Goal: Learn about a topic

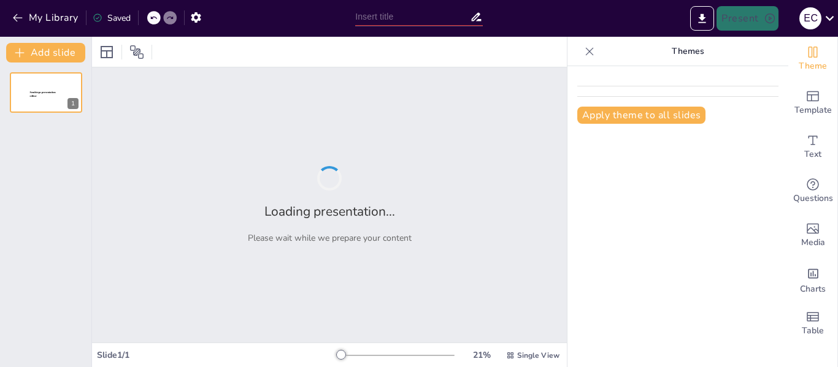
type input "E-commerce y Tiendas Virtuales: Oportunidades y Retos en el Mercado Ecuatoriano"
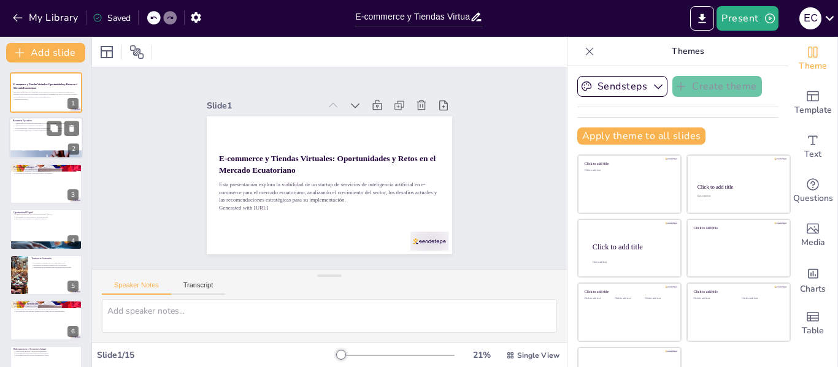
click at [43, 129] on p "El crecimiento [PERSON_NAME] respalda la necesidad de este startup." at bounding box center [46, 130] width 66 height 2
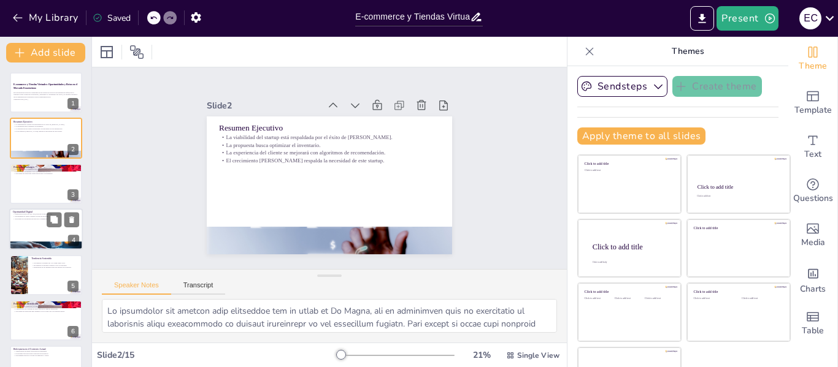
click at [44, 231] on div at bounding box center [46, 230] width 74 height 42
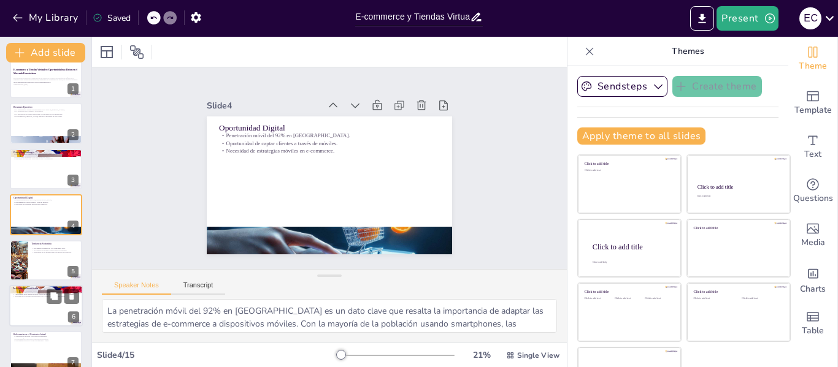
click at [39, 299] on div at bounding box center [46, 306] width 74 height 42
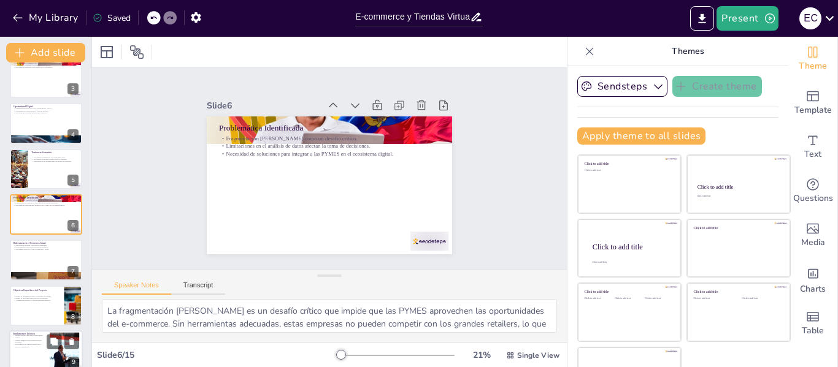
click at [29, 337] on p "Machine learning para personalización del usuario." at bounding box center [29, 336] width 33 height 4
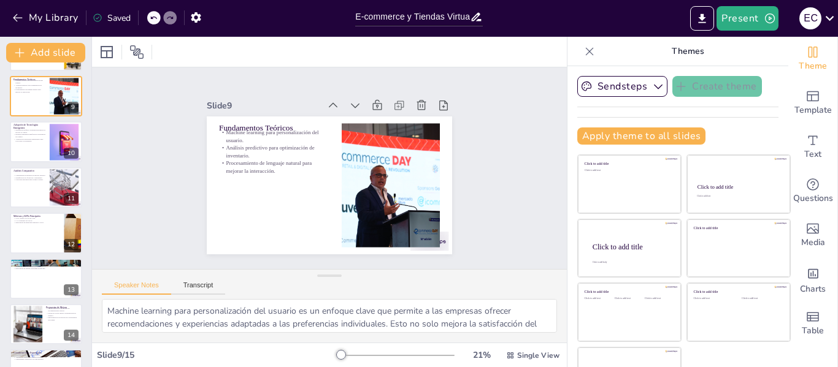
scroll to position [394, 0]
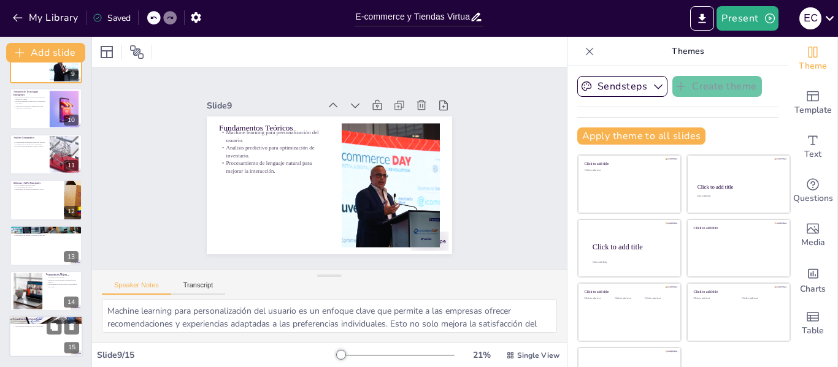
click at [36, 343] on div at bounding box center [46, 338] width 74 height 42
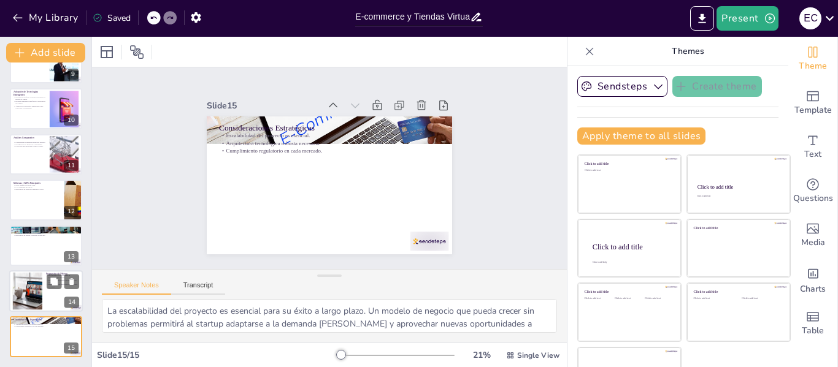
click at [27, 298] on div at bounding box center [27, 291] width 56 height 37
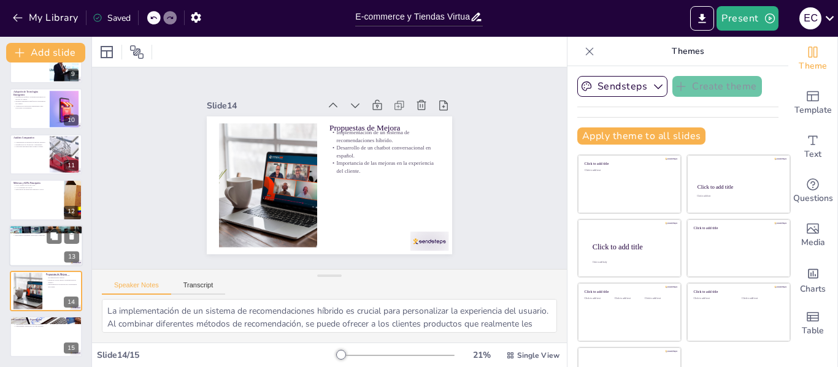
click at [20, 234] on p "Importancia de adaptar soluciones al mercado." at bounding box center [46, 235] width 66 height 2
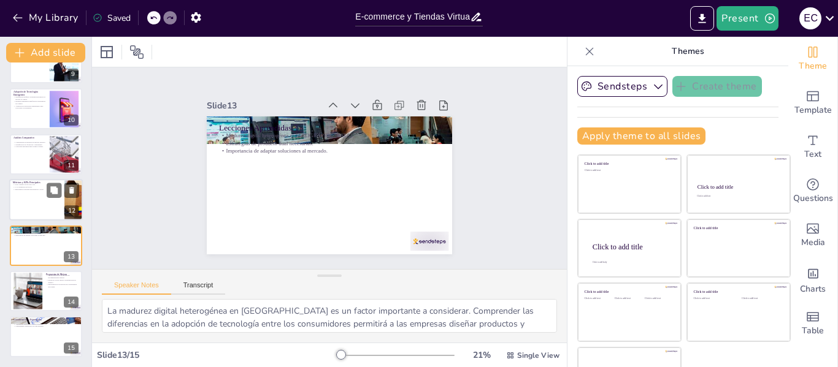
click at [22, 185] on p "GMV objetivo de $3.2M USD." at bounding box center [37, 185] width 48 height 2
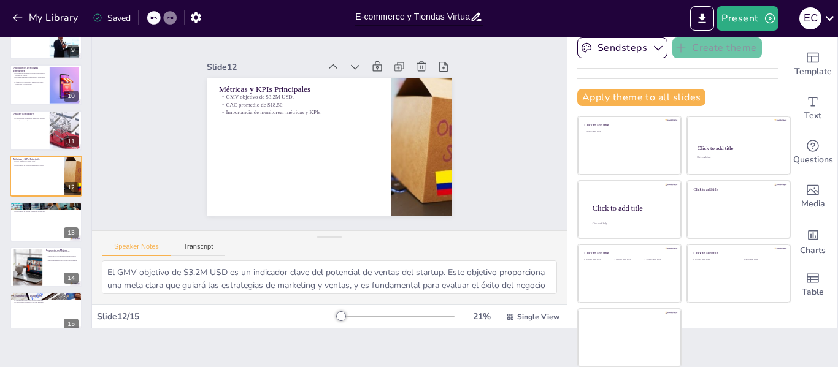
scroll to position [0, 0]
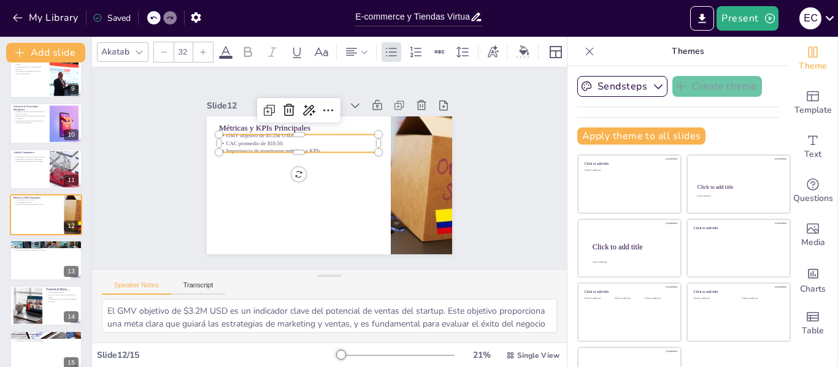
click at [244, 140] on p "CAC promedio de $18.50." at bounding box center [301, 140] width 159 height 25
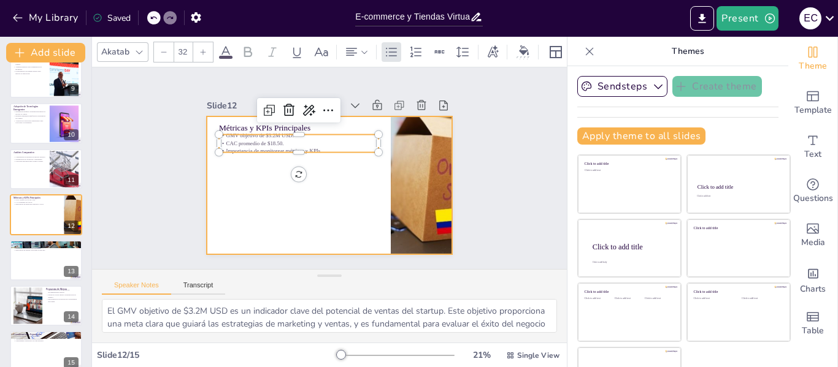
click at [225, 229] on div at bounding box center [325, 185] width 269 height 186
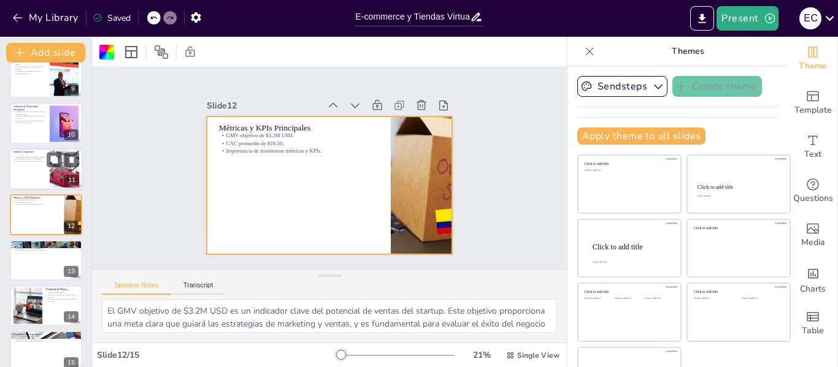
click at [42, 155] on div "Comparación de modelos de negocio exitosos. Identificación de fortalezas y debi…" at bounding box center [29, 159] width 33 height 10
type textarea "La comparación de modelos de negocio exitosos es esencial para aprender de las …"
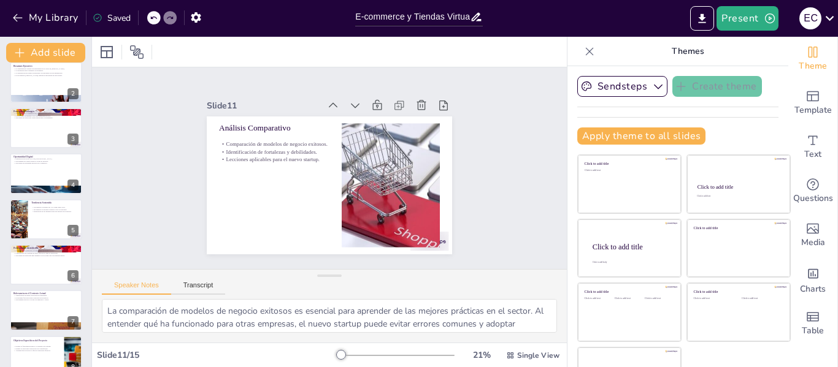
scroll to position [1, 0]
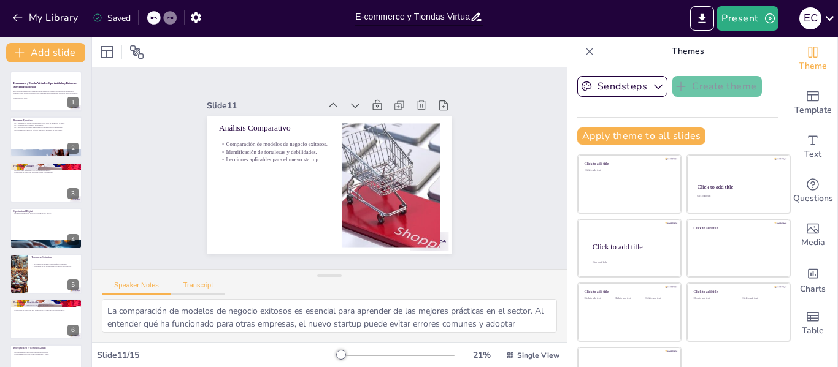
click at [203, 293] on button "Transcript" at bounding box center [198, 288] width 55 height 13
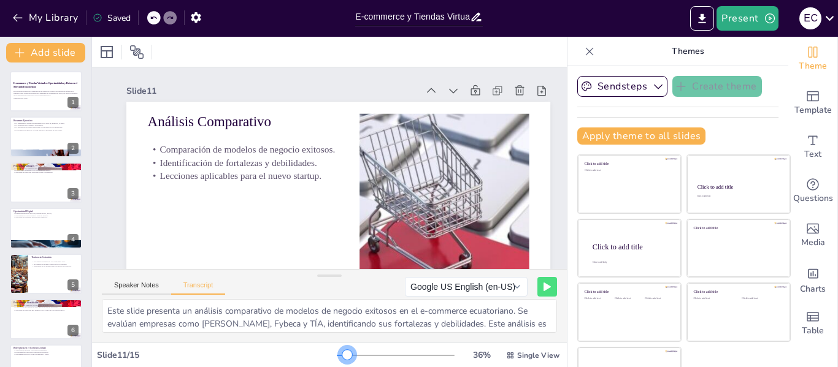
drag, startPoint x: 323, startPoint y: 354, endPoint x: 330, endPoint y: 363, distance: 10.9
click at [337, 363] on div "36 % Single View" at bounding box center [449, 356] width 225 height 20
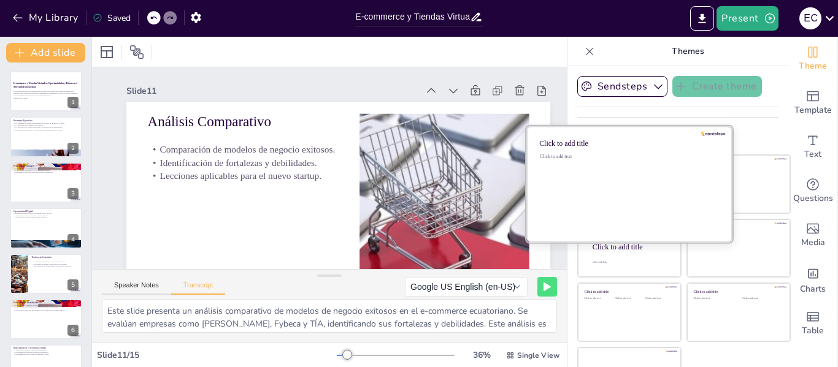
click at [612, 174] on div "Click to add text" at bounding box center [627, 192] width 175 height 76
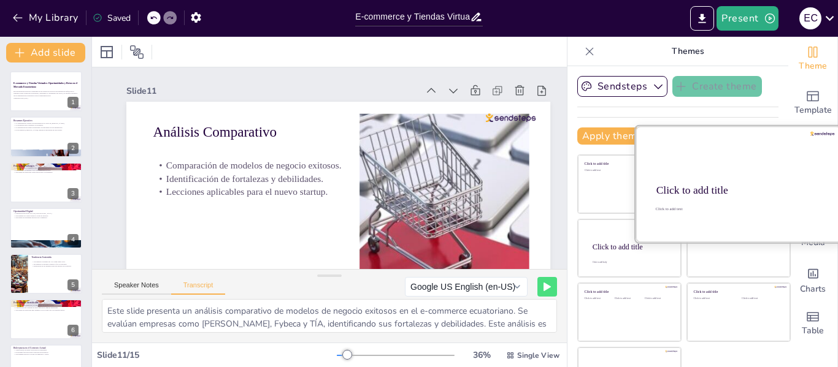
click at [703, 156] on div at bounding box center [738, 184] width 206 height 116
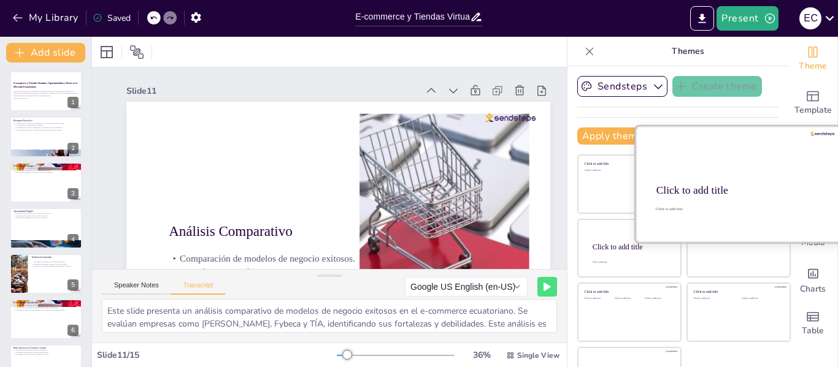
click at [699, 206] on div "Click to add text" at bounding box center [738, 209] width 164 height 6
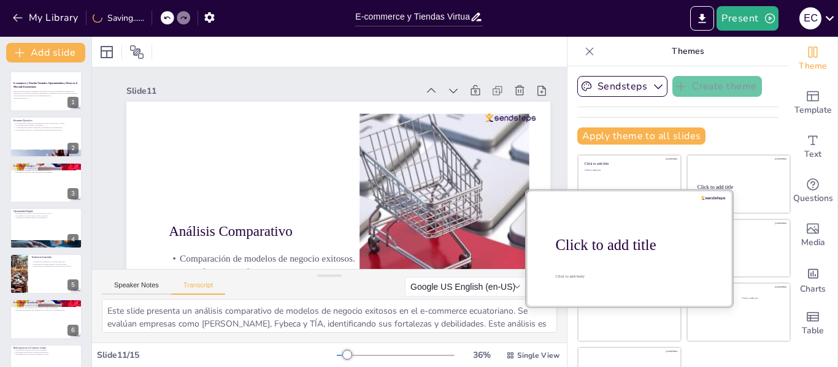
click at [610, 255] on div at bounding box center [629, 248] width 206 height 116
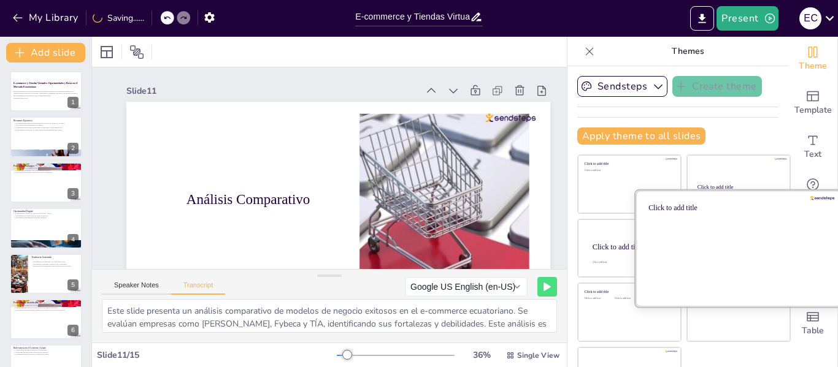
click at [725, 257] on div at bounding box center [738, 248] width 206 height 116
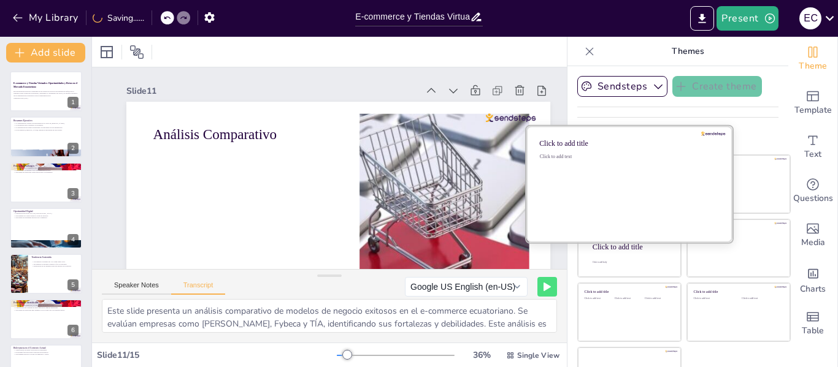
click at [574, 180] on div "Click to add text" at bounding box center [627, 192] width 175 height 76
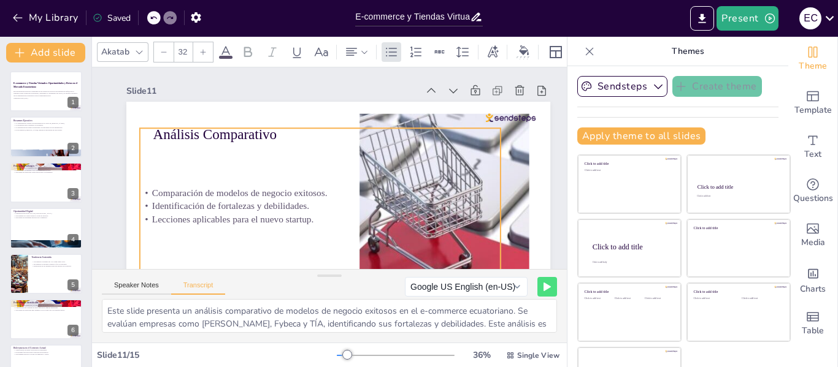
drag, startPoint x: 220, startPoint y: 215, endPoint x: 206, endPoint y: 184, distance: 33.8
click at [206, 184] on div "Comparación de modelos de negocio exitosos. Identificación de fortalezas y debi…" at bounding box center [297, 190] width 372 height 357
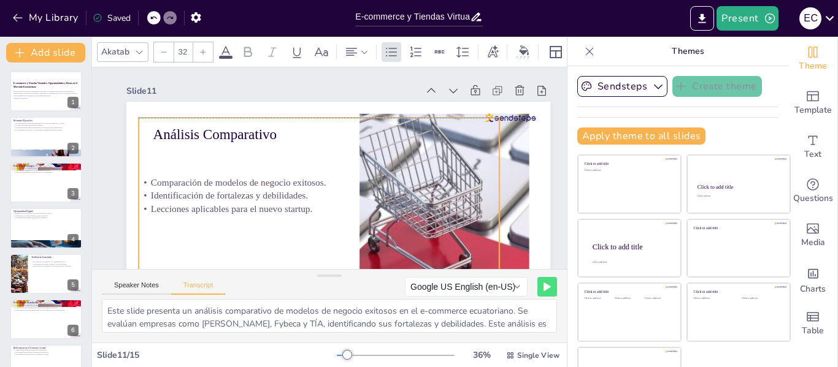
drag, startPoint x: 206, startPoint y: 169, endPoint x: 205, endPoint y: 157, distance: 11.7
click at [205, 157] on div "Comparación de modelos de negocio exitosos. Identificación de fortalezas y debi…" at bounding box center [316, 194] width 375 height 193
click at [30, 106] on div at bounding box center [46, 92] width 74 height 42
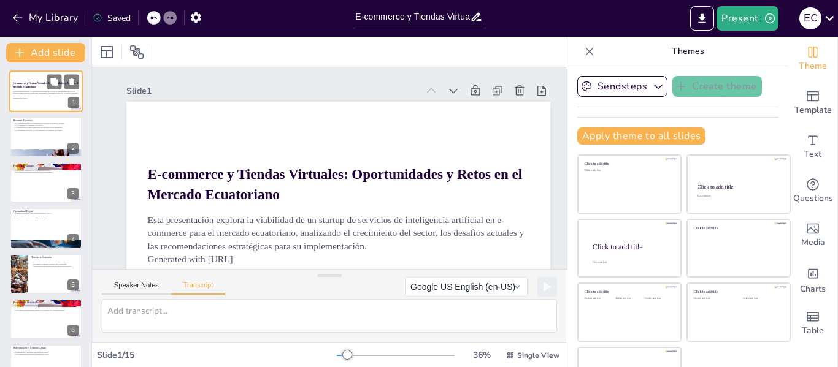
scroll to position [0, 0]
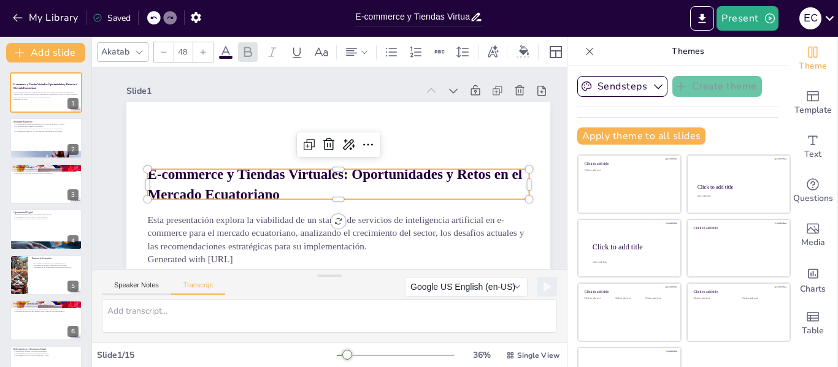
click at [213, 190] on strong "E-commerce y Tiendas Virtuales: Oportunidades y Retos en el Mercado Ecuatoriano" at bounding box center [335, 185] width 375 height 36
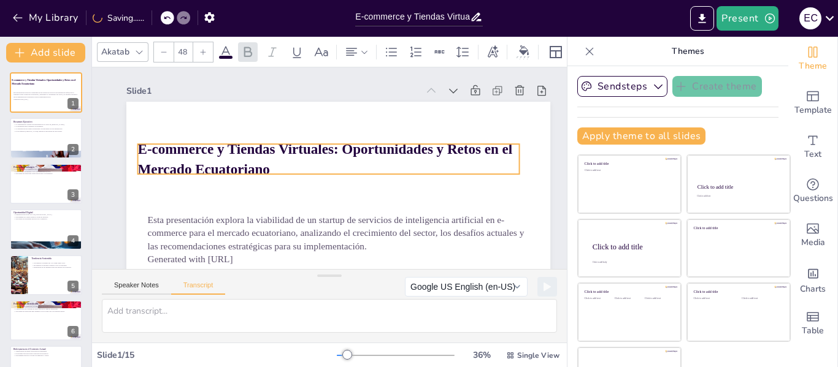
drag, startPoint x: 292, startPoint y: 188, endPoint x: 282, endPoint y: 163, distance: 27.0
click at [282, 163] on p "E-commerce y Tiendas Virtuales: Oportunidades y Retos en el Mercado Ecuatoriano" at bounding box center [329, 160] width 382 height 40
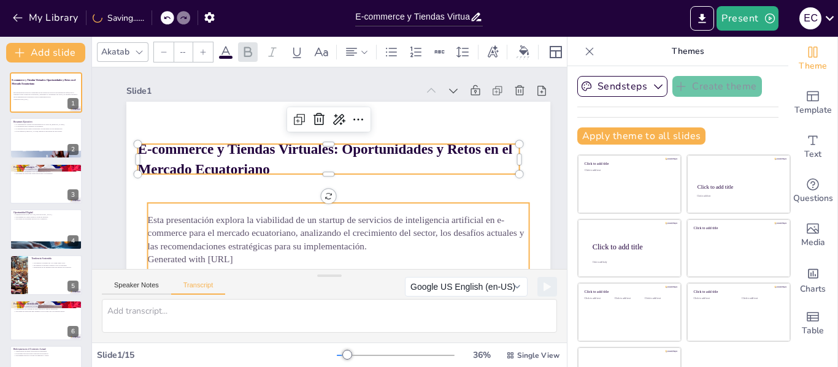
type input "32"
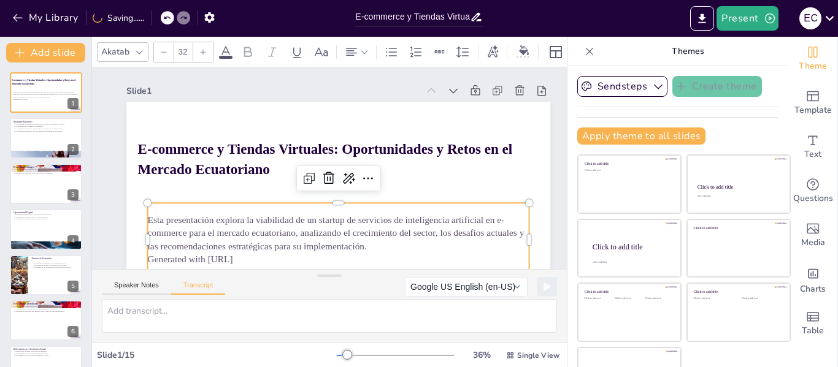
click at [280, 236] on p "Esta presentación explora la viabilidad de un startup de servicios de inteligen…" at bounding box center [331, 233] width 383 height 79
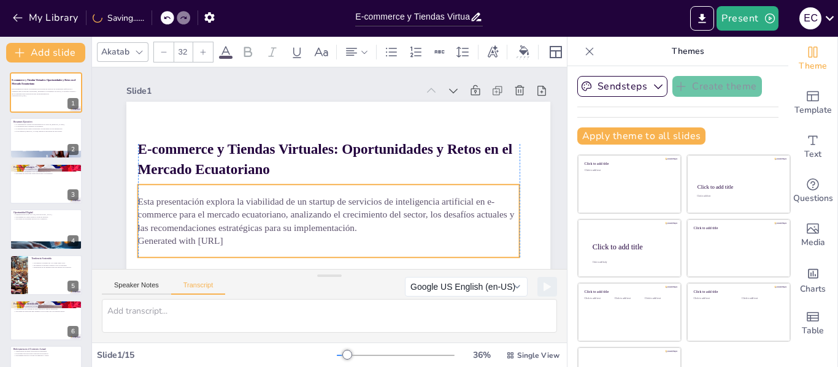
drag, startPoint x: 280, startPoint y: 232, endPoint x: 268, endPoint y: 214, distance: 21.8
click at [268, 214] on p "Esta presentación explora la viabilidad de un startup de servicios de inteligen…" at bounding box center [329, 215] width 382 height 40
click at [382, 244] on p "Generated with [URL]" at bounding box center [329, 240] width 382 height 13
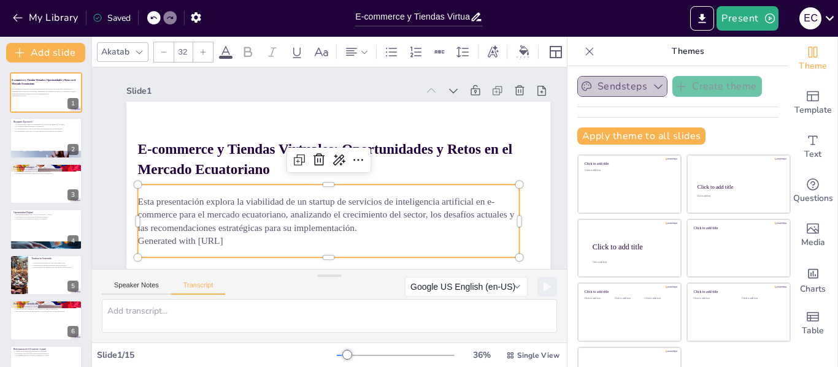
click at [632, 90] on button "Sendsteps" at bounding box center [622, 86] width 90 height 21
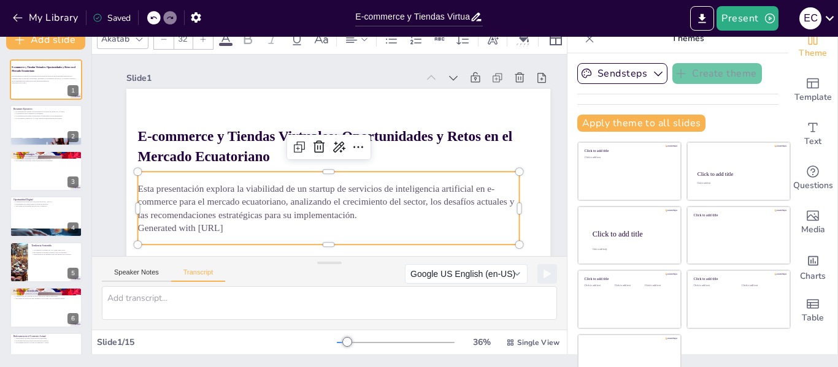
scroll to position [39, 0]
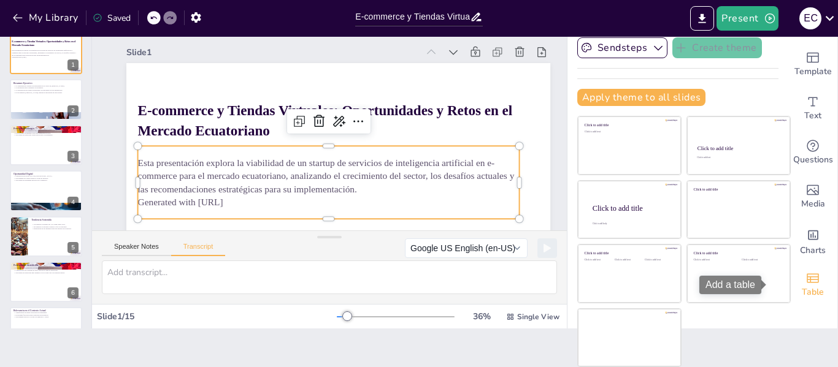
click at [805, 283] on icon "Add a table" at bounding box center [812, 278] width 15 height 15
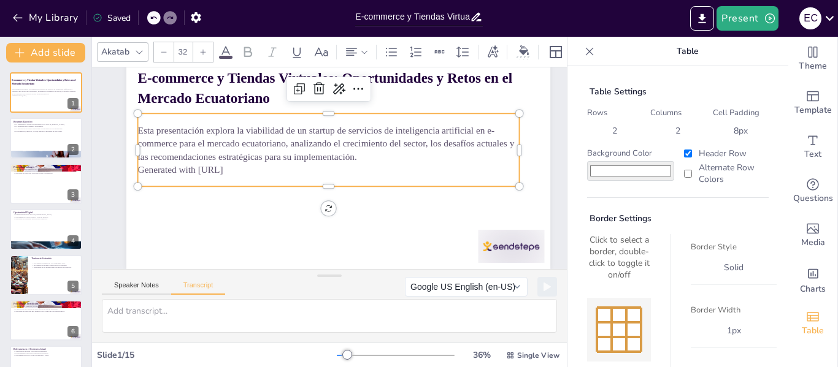
scroll to position [80, 0]
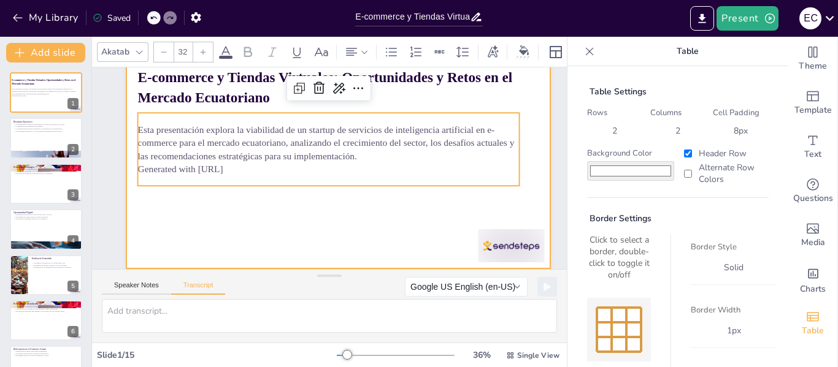
click at [419, 226] on div at bounding box center [342, 151] width 464 height 321
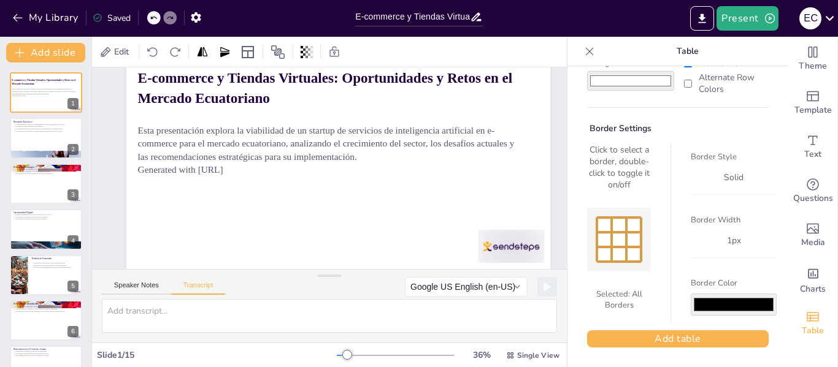
scroll to position [15, 0]
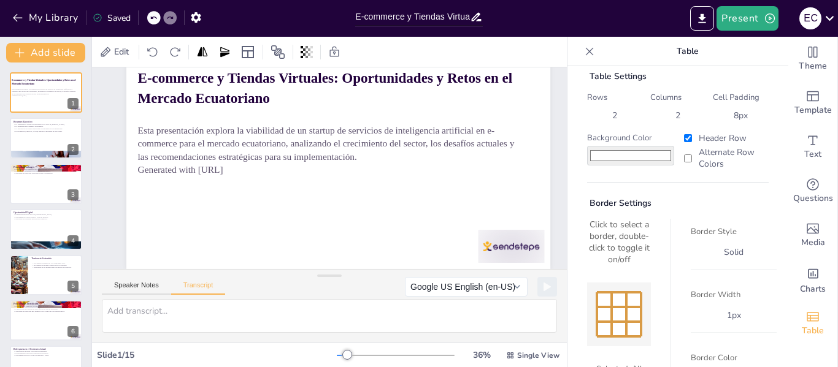
click at [248, 271] on div "Speaker Notes Transcript Google US English (en-US) Microsoft [PERSON_NAME] - Sp…" at bounding box center [329, 284] width 475 height 29
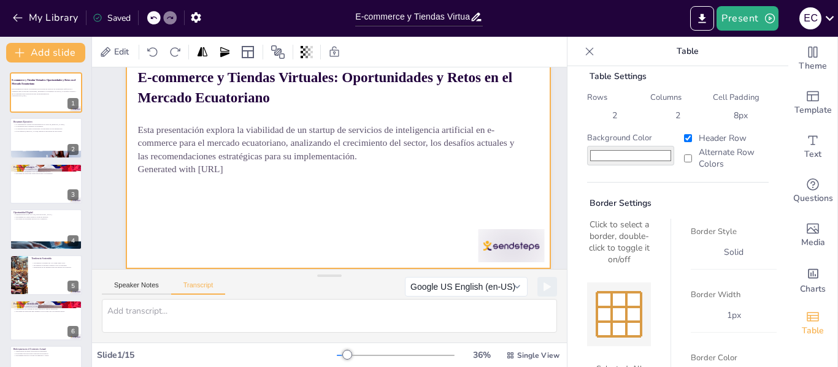
click at [282, 198] on div at bounding box center [338, 149] width 424 height 239
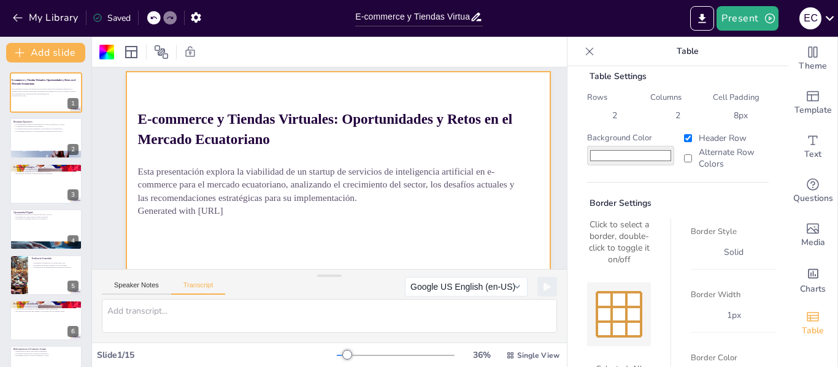
scroll to position [31, 0]
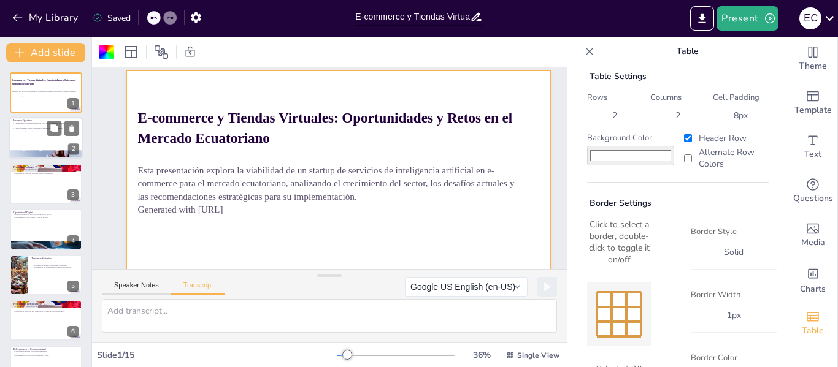
click at [25, 126] on p "La propuesta busca optimizar el inventario." at bounding box center [46, 126] width 66 height 2
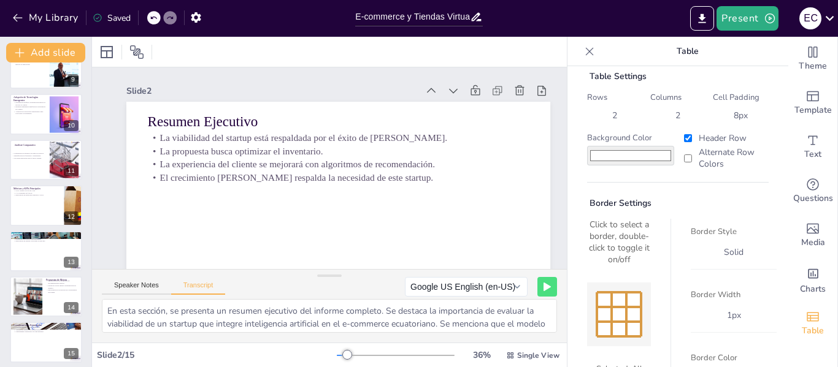
scroll to position [394, 0]
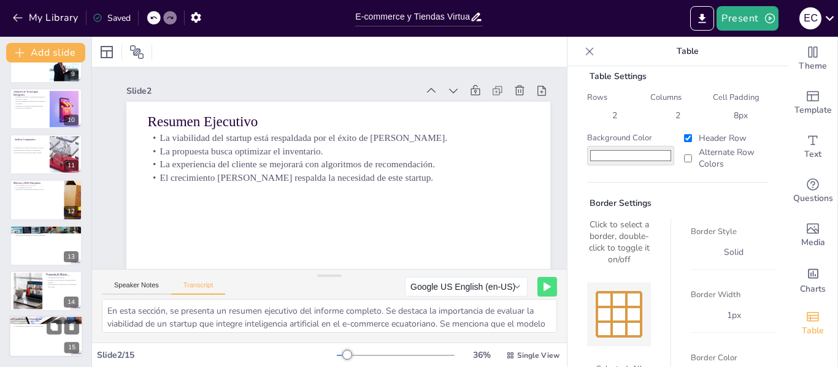
click at [26, 319] on p "Consideraciones Estratégicas" at bounding box center [46, 320] width 66 height 4
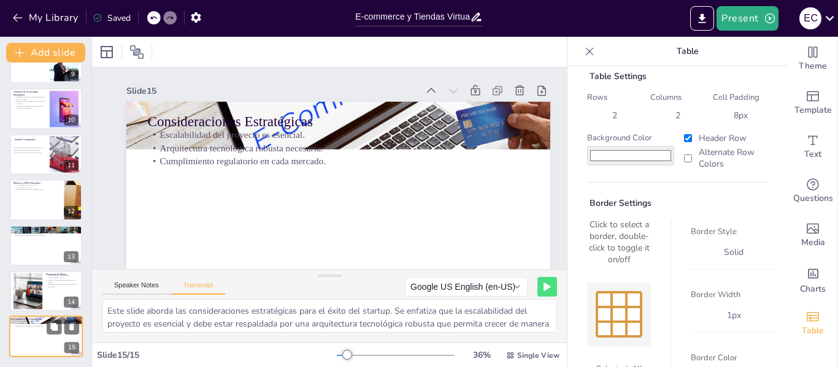
scroll to position [53, 0]
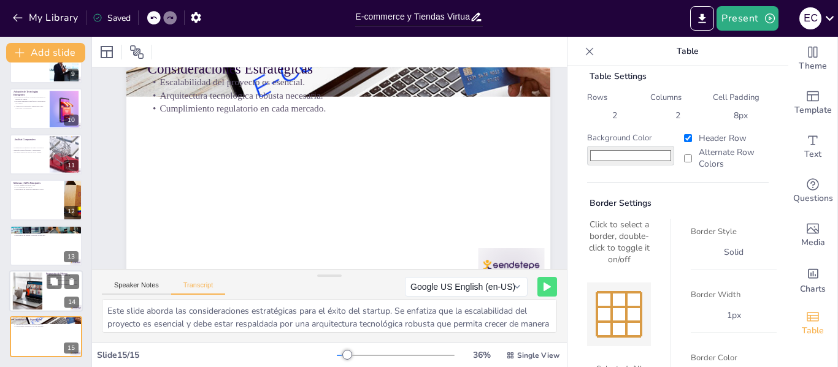
click at [32, 307] on div at bounding box center [27, 291] width 56 height 37
type textarea "Este slide presenta propuestas de mejora para el startup. Se sugieren optimizac…"
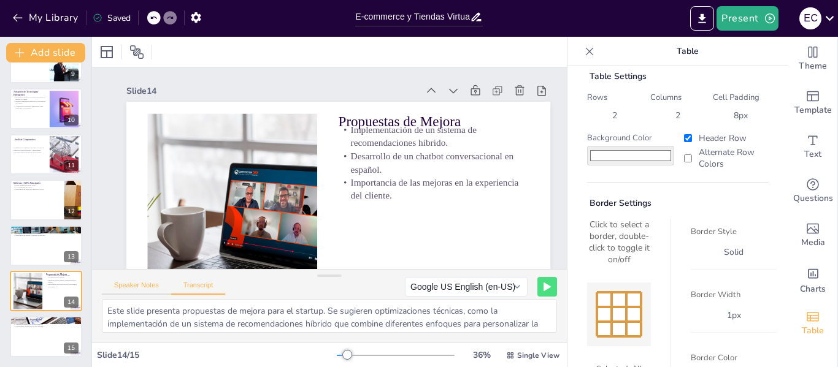
click at [134, 290] on button "Speaker Notes" at bounding box center [136, 288] width 69 height 13
click at [583, 55] on icon at bounding box center [589, 51] width 12 height 12
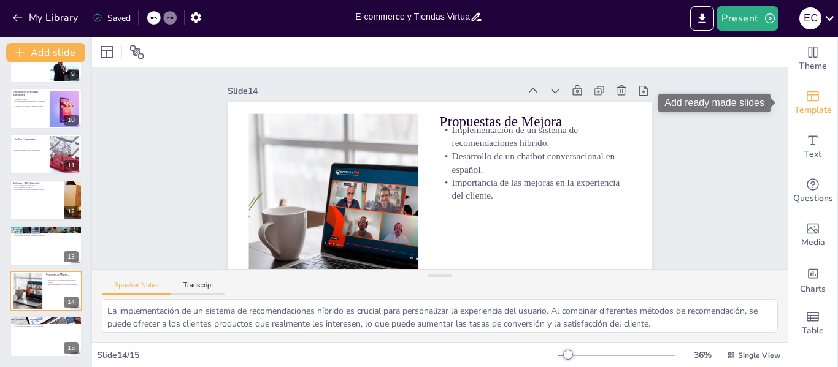
click at [808, 113] on span "Template" at bounding box center [812, 110] width 37 height 13
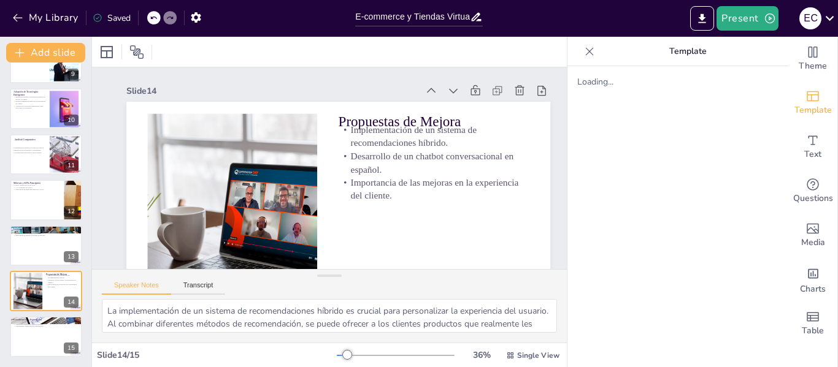
click at [583, 56] on icon at bounding box center [589, 51] width 12 height 12
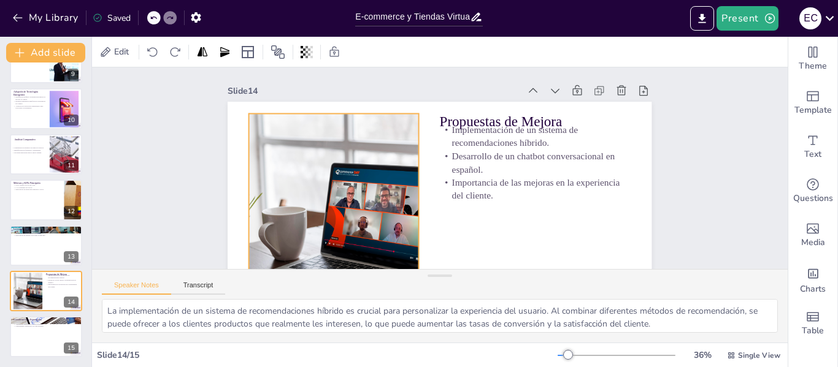
click at [343, 156] on div at bounding box center [329, 209] width 342 height 247
click at [182, 198] on div "Slide 1 E-commerce y Tiendas Virtuales: Oportunidades y Retos en el Mercado Ecu…" at bounding box center [436, 204] width 720 height 344
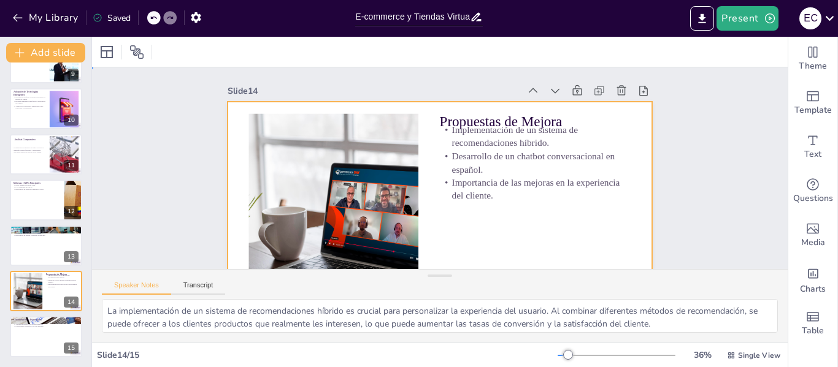
click at [499, 236] on div at bounding box center [434, 221] width 447 height 282
